Goal: Information Seeking & Learning: Learn about a topic

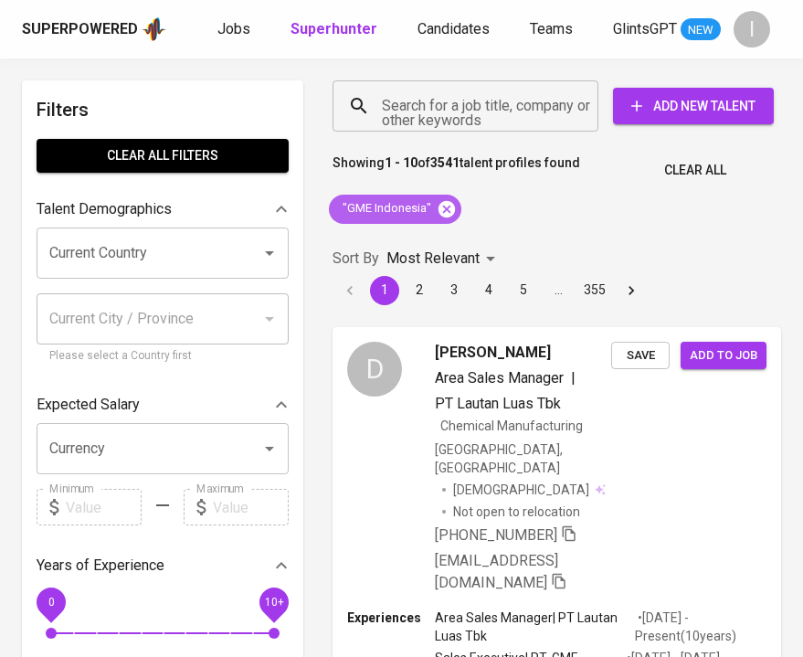
click at [448, 205] on icon at bounding box center [446, 208] width 16 height 16
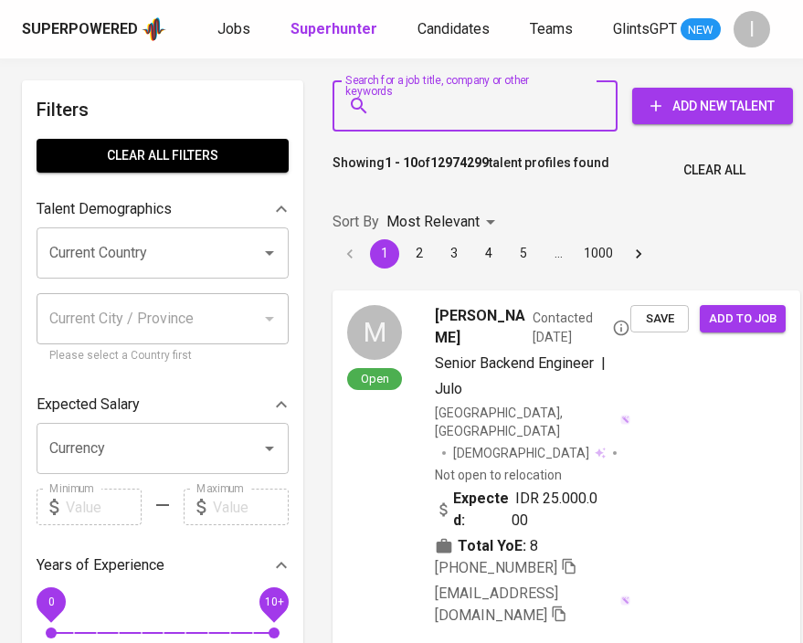
click at [491, 109] on input "Search for a job title, company or other keywords" at bounding box center [479, 106] width 205 height 35
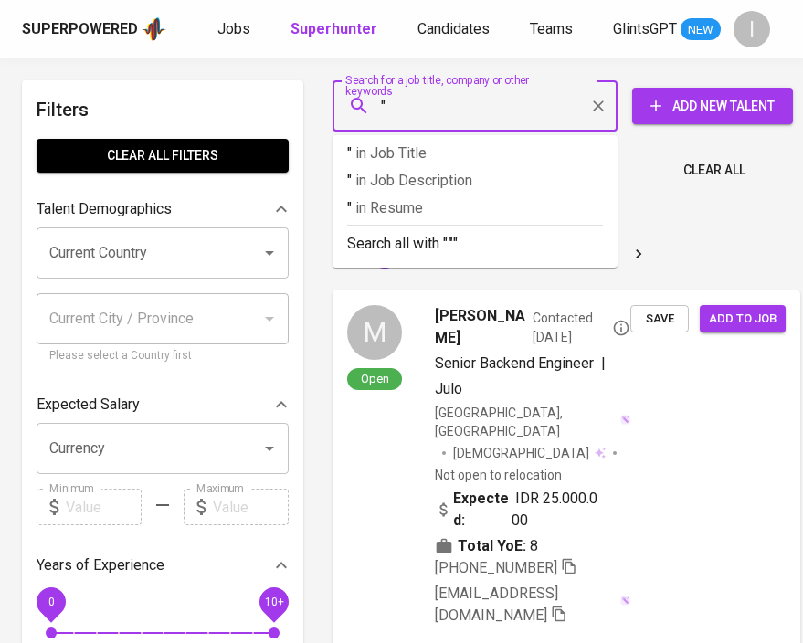
paste input "[PERSON_NAME]"
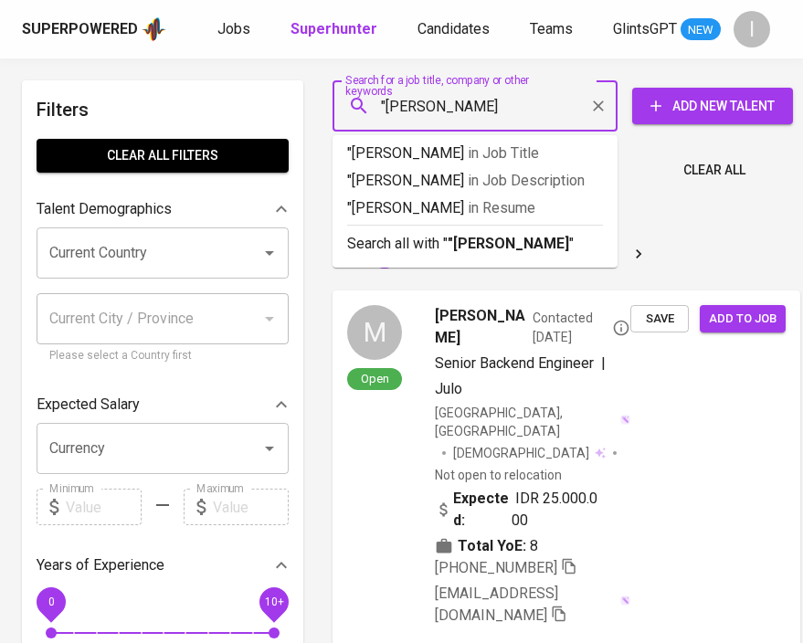
type input ""[PERSON_NAME]""
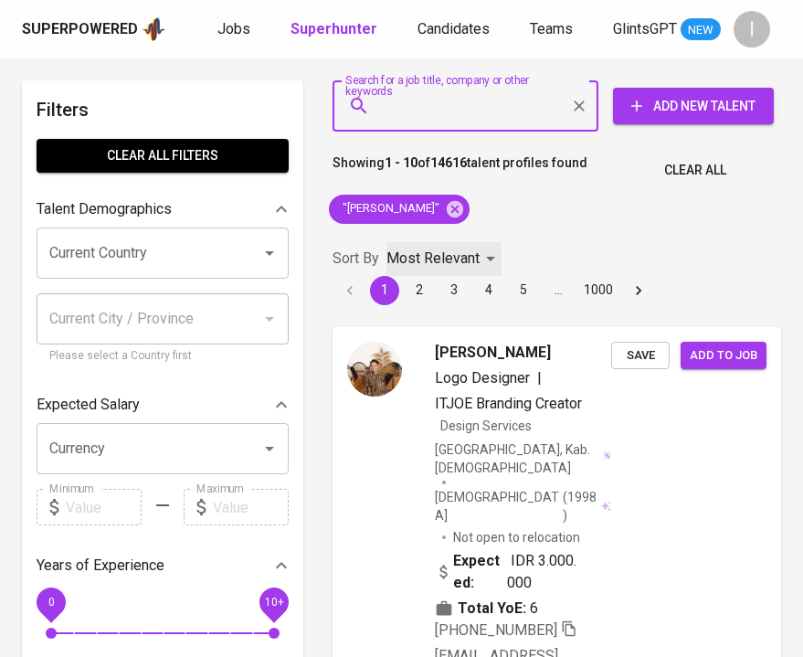
click at [479, 250] on div "Most Relevant" at bounding box center [443, 259] width 115 height 34
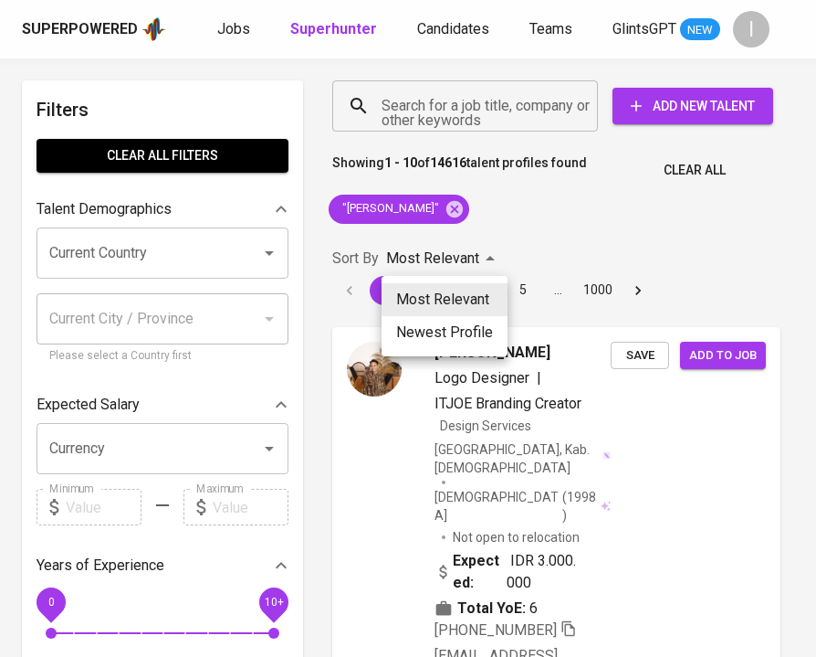
click at [468, 300] on li "Most Relevant" at bounding box center [445, 299] width 126 height 33
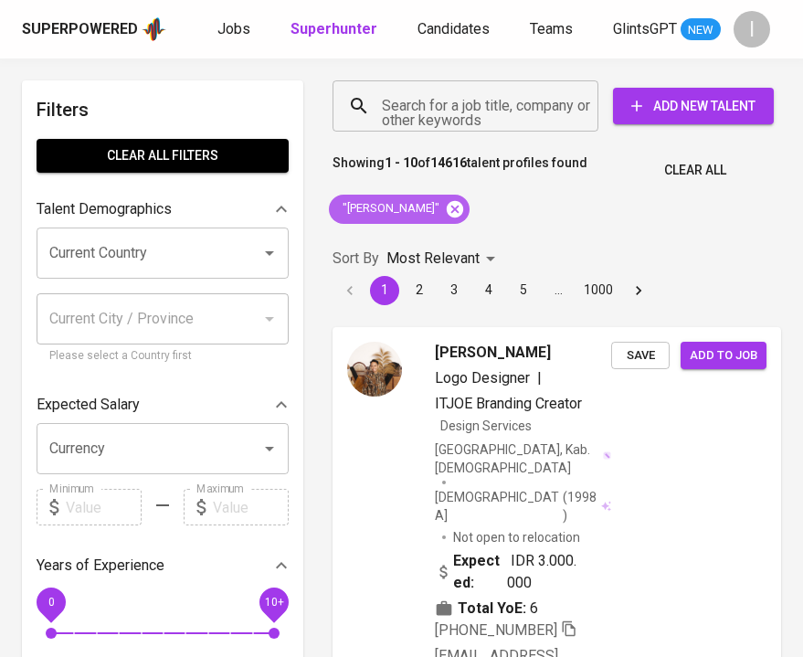
click at [463, 207] on icon at bounding box center [455, 208] width 16 height 16
click at [500, 110] on input "Search for a job title, company or other keywords" at bounding box center [469, 106] width 185 height 35
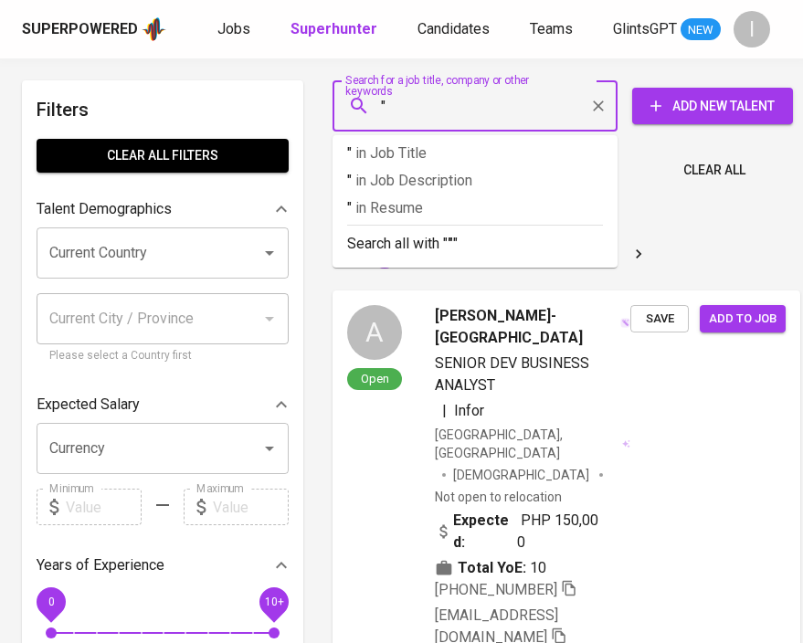
paste input "Resonac Materials [GEOGRAPHIC_DATA]"
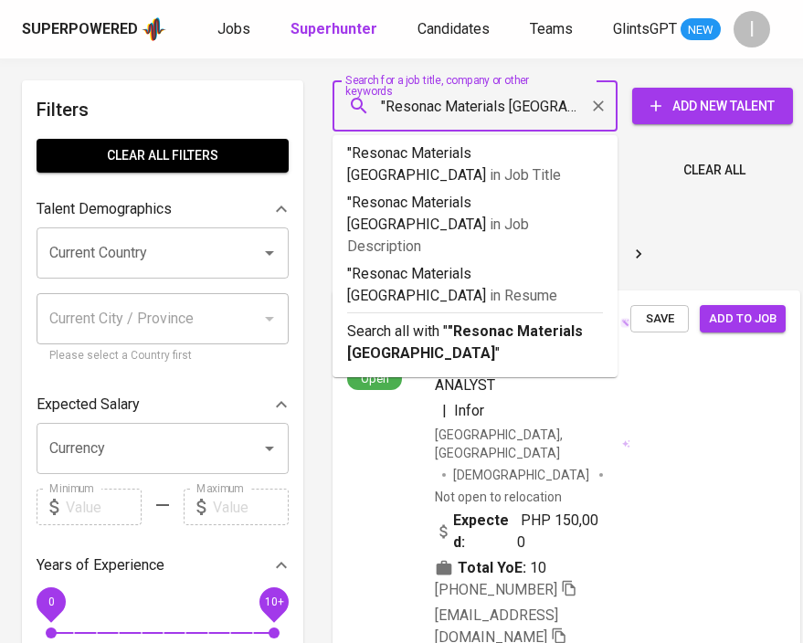
type input ""Resonac Materials Indonesia""
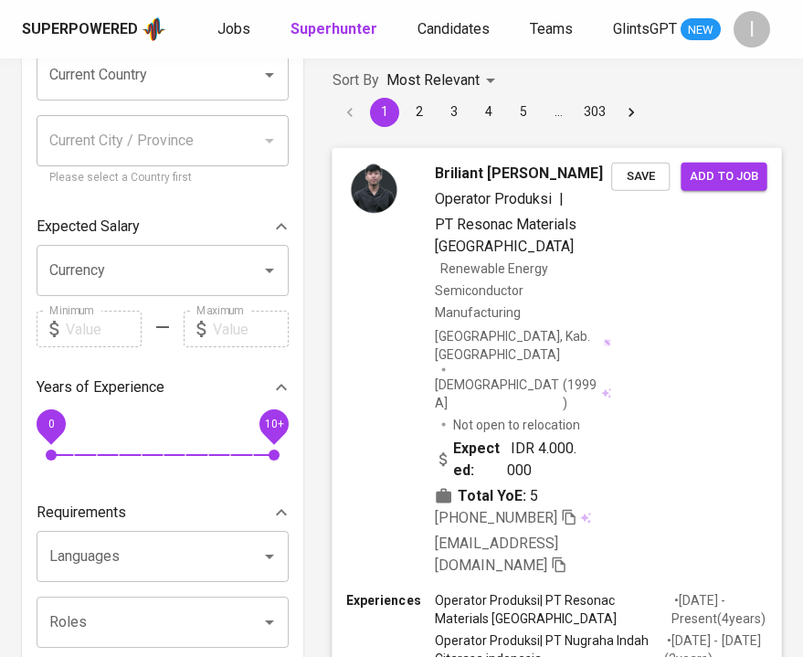
scroll to position [182, 0]
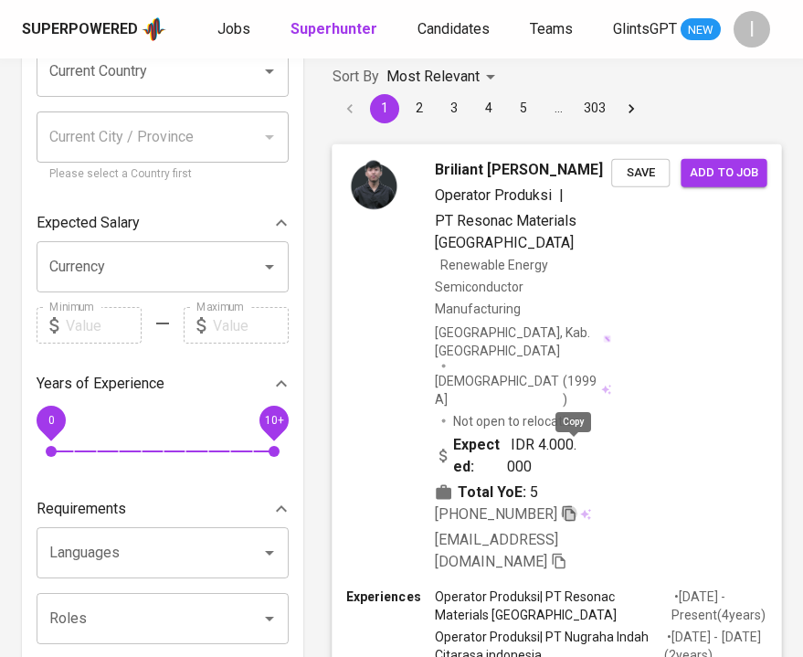
click at [571, 504] on icon "button" at bounding box center [569, 512] width 16 height 16
